Goal: Find specific page/section: Find specific page/section

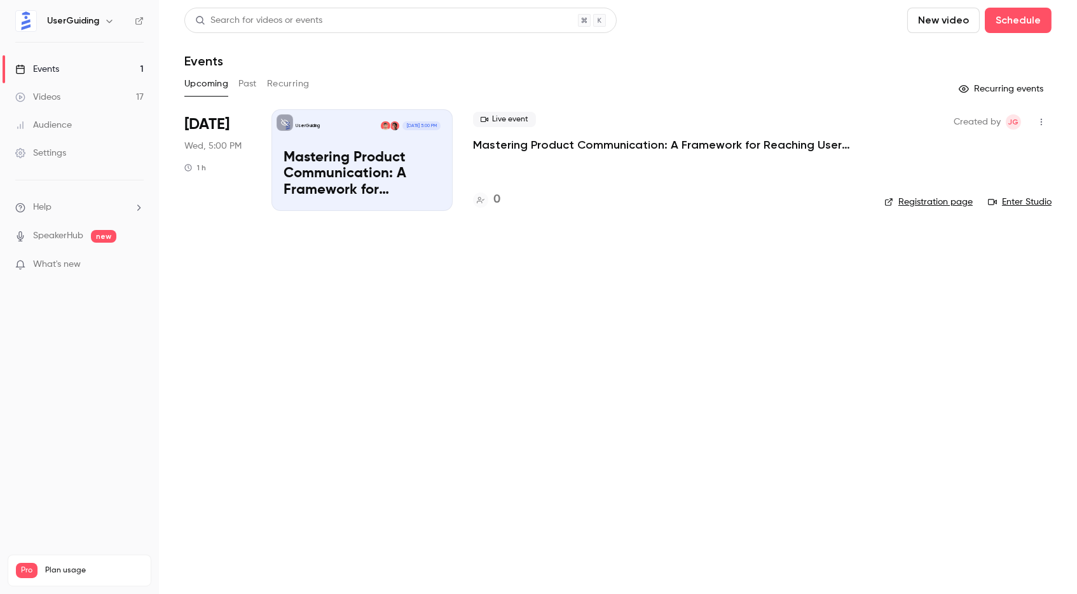
click at [256, 88] on button "Past" at bounding box center [247, 84] width 18 height 20
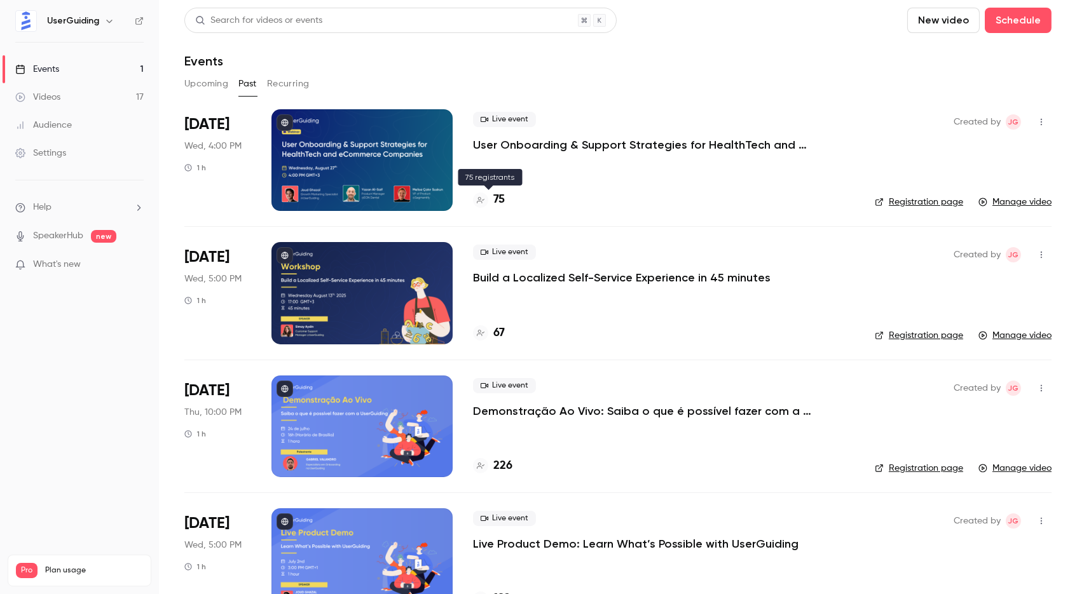
click at [500, 198] on h4 "75" at bounding box center [498, 199] width 11 height 17
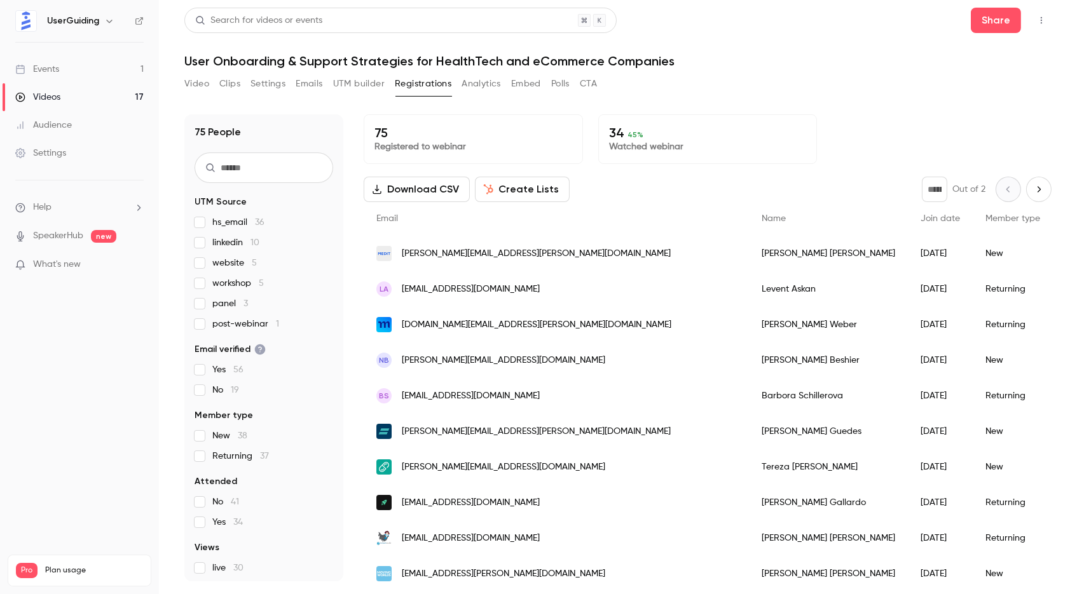
click at [287, 173] on input "text" at bounding box center [263, 168] width 139 height 31
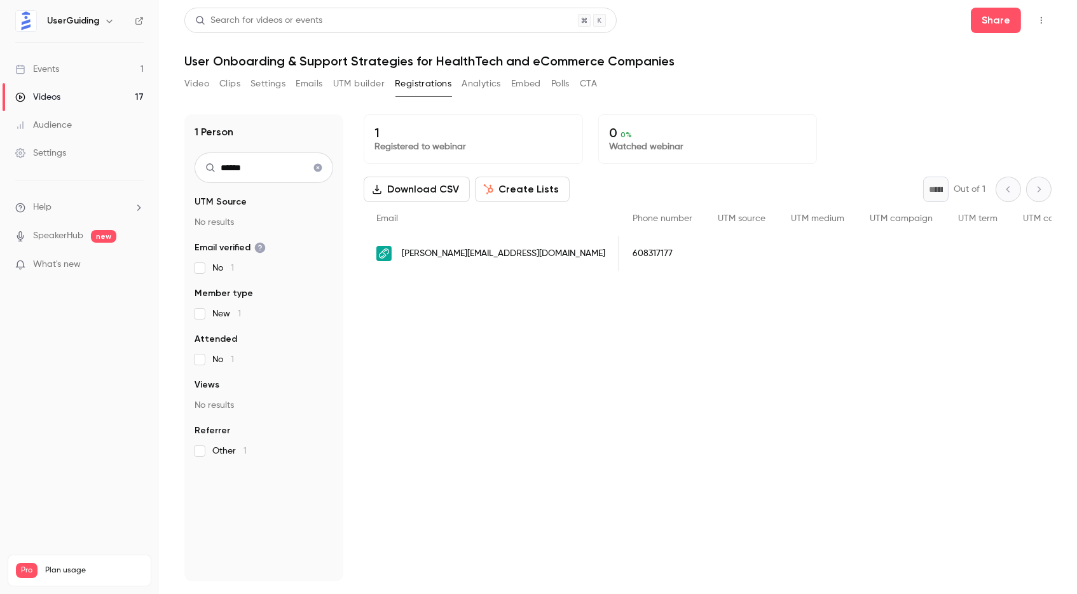
scroll to position [0, 469]
type input "******"
click at [310, 171] on button "Clear search" at bounding box center [318, 168] width 20 height 20
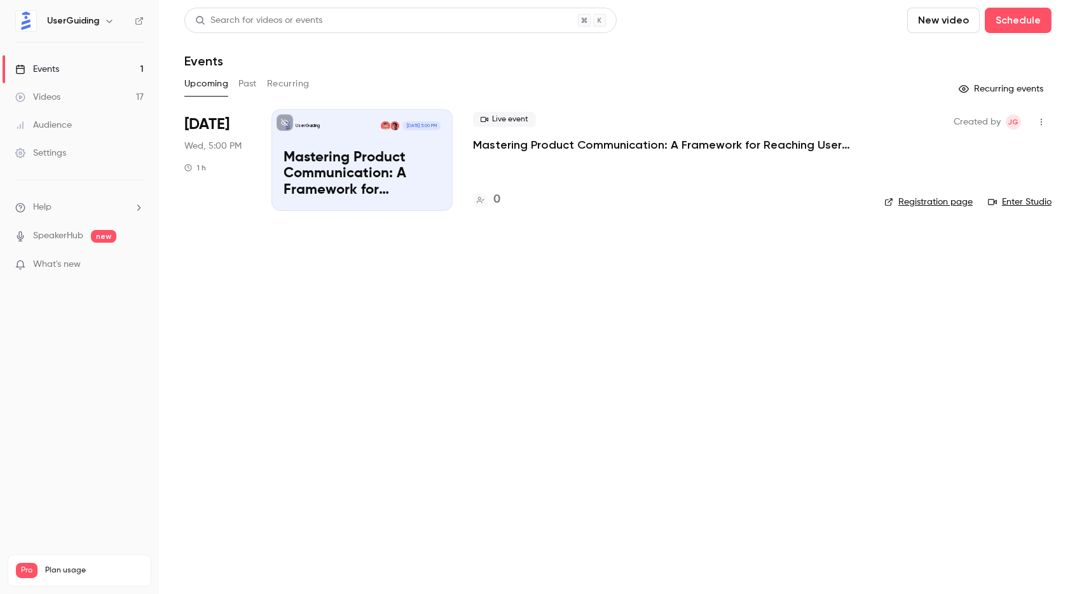
click at [250, 81] on button "Past" at bounding box center [247, 84] width 18 height 20
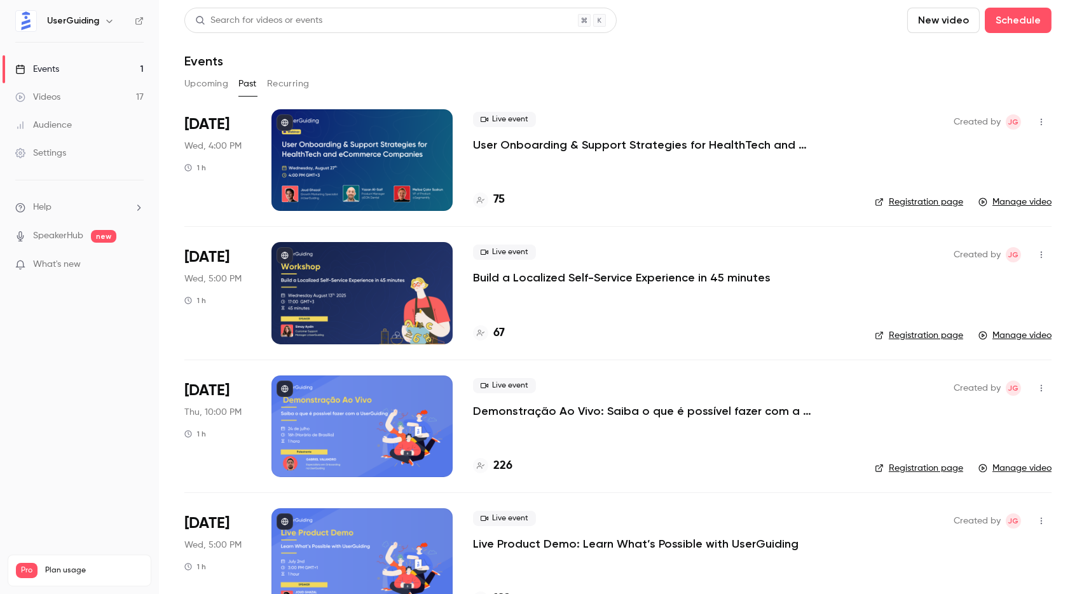
click at [908, 196] on link "Registration page" at bounding box center [918, 202] width 88 height 13
